Goal: Task Accomplishment & Management: Complete application form

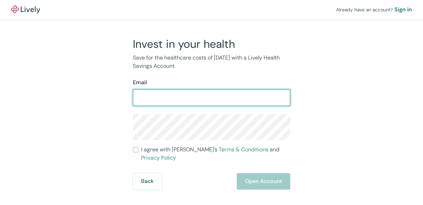
click at [138, 98] on input "Email" at bounding box center [211, 98] width 157 height 14
type input "[EMAIL_ADDRESS][DOMAIN_NAME]"
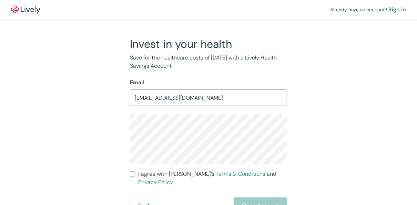
click at [134, 175] on input "I agree with Lively’s Terms & Conditions and Privacy Policy" at bounding box center [133, 175] width 6 height 6
checkbox input "true"
click at [255, 199] on button "Open Account" at bounding box center [260, 206] width 53 height 17
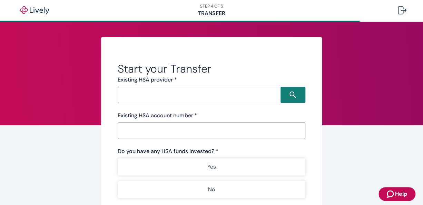
click at [123, 95] on input "Search input" at bounding box center [200, 95] width 161 height 10
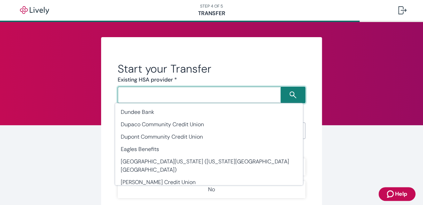
scroll to position [6276, 0]
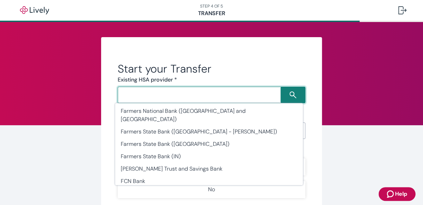
type input "Financial Center First Credit Union (FCFCU)"
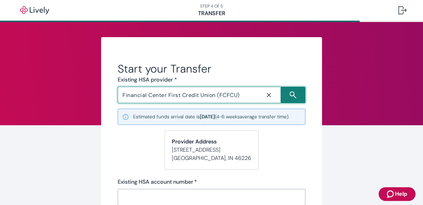
click at [266, 96] on icon "Close icon" at bounding box center [268, 95] width 7 height 7
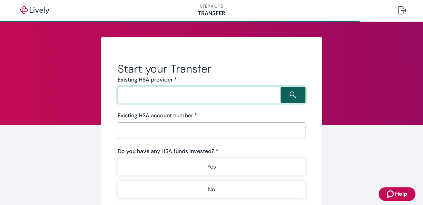
click at [285, 95] on button "button" at bounding box center [292, 95] width 25 height 17
click at [290, 94] on icon "Search icon" at bounding box center [292, 95] width 7 height 7
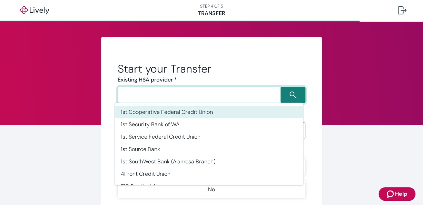
click at [123, 96] on input "Search input" at bounding box center [200, 95] width 161 height 10
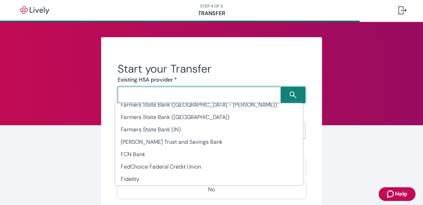
scroll to position [6231, 0]
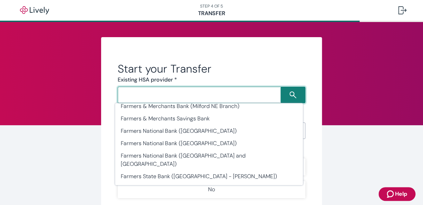
type input "Fidelity"
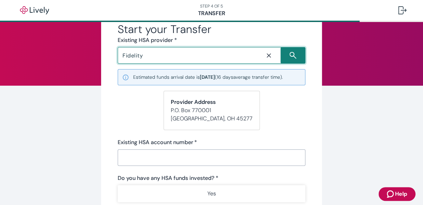
scroll to position [53, 0]
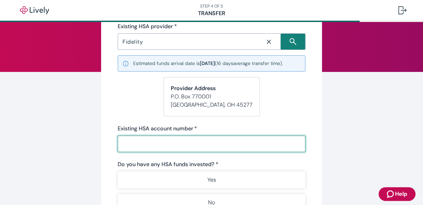
click at [126, 143] on input "Existing HSA account number   *" at bounding box center [212, 144] width 188 height 14
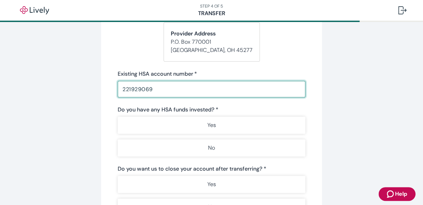
scroll to position [110, 0]
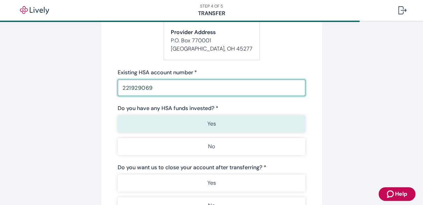
type input "221929069"
click at [214, 123] on button "Yes" at bounding box center [212, 123] width 188 height 17
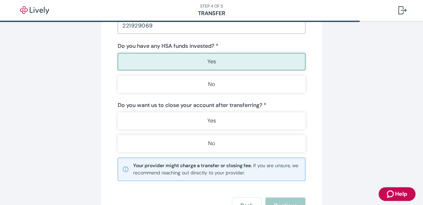
scroll to position [173, 0]
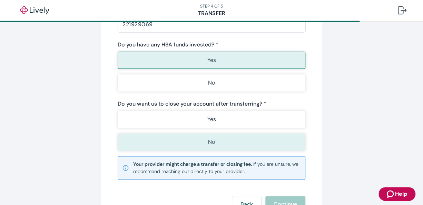
click at [209, 141] on p "No" at bounding box center [211, 142] width 7 height 8
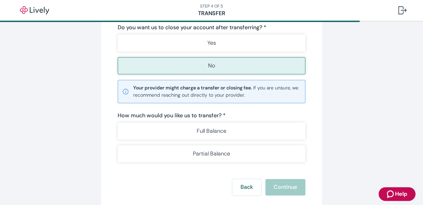
scroll to position [251, 0]
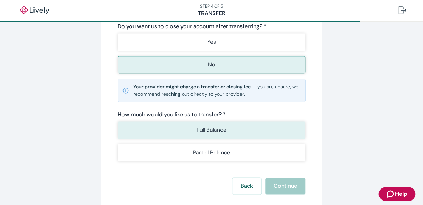
click at [204, 129] on p "Full Balance" at bounding box center [211, 130] width 30 height 8
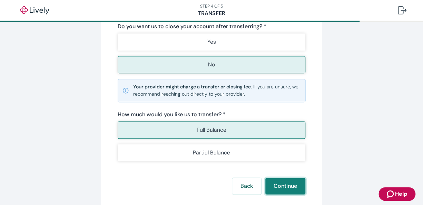
click at [283, 186] on button "Continue" at bounding box center [285, 186] width 40 height 17
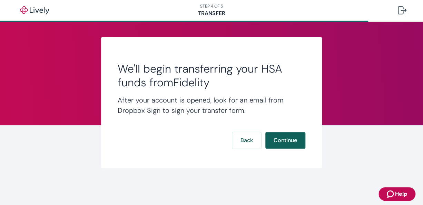
click at [283, 141] on button "Continue" at bounding box center [285, 140] width 40 height 17
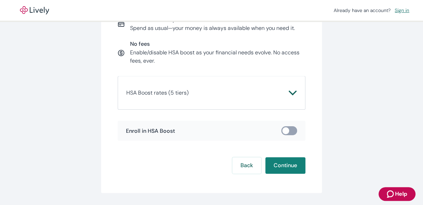
scroll to position [115, 0]
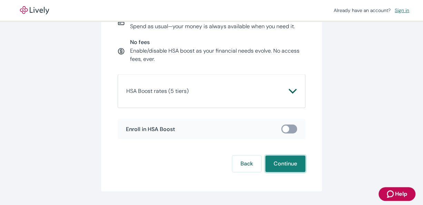
click at [282, 166] on button "Continue" at bounding box center [285, 164] width 40 height 17
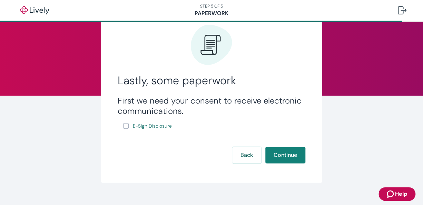
scroll to position [30, 0]
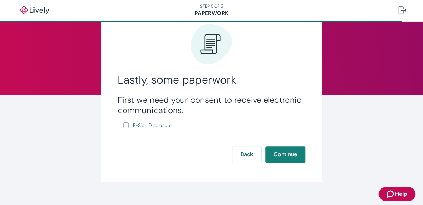
click at [124, 127] on input "E-Sign Disclosure" at bounding box center [126, 126] width 6 height 6
checkbox input "true"
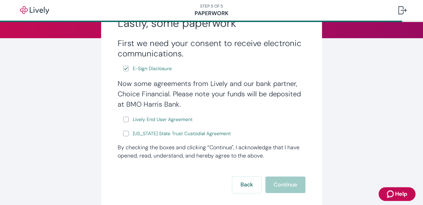
scroll to position [88, 0]
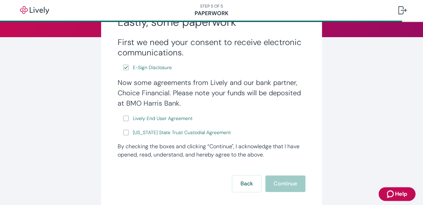
click at [123, 118] on input "Lively End User Agreement" at bounding box center [126, 119] width 6 height 6
checkbox input "true"
click at [123, 134] on input "Wyoming State Trust Custodial Agreement" at bounding box center [126, 133] width 6 height 6
checkbox input "true"
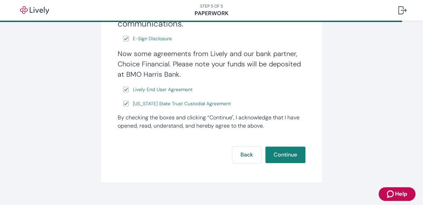
scroll to position [118, 0]
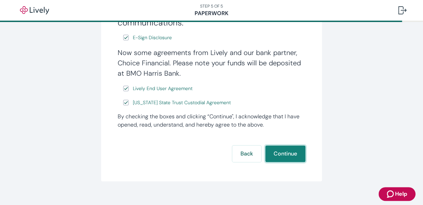
click at [277, 158] on button "Continue" at bounding box center [285, 154] width 40 height 17
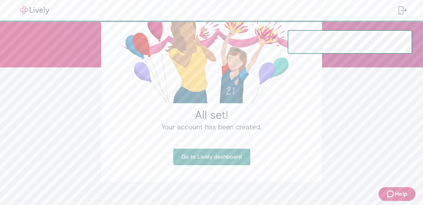
scroll to position [58, 0]
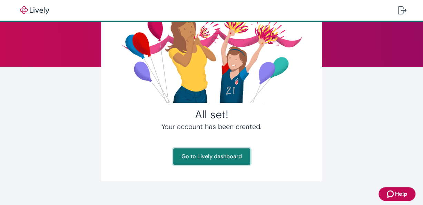
click at [203, 157] on link "Go to Lively dashboard" at bounding box center [211, 157] width 77 height 17
